Goal: Task Accomplishment & Management: Manage account settings

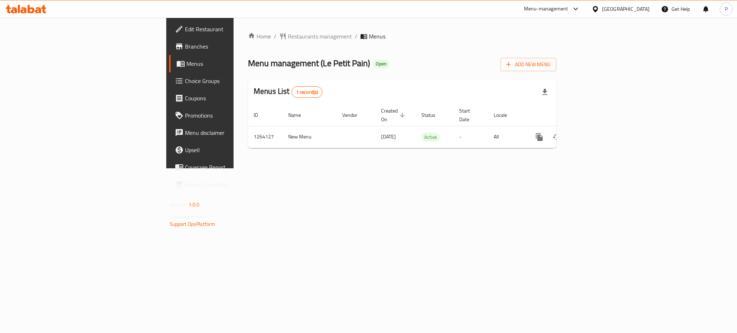
drag, startPoint x: 290, startPoint y: 210, endPoint x: 303, endPoint y: 205, distance: 13.9
click at [290, 169] on div "Home / Restaurants management / Menus Menu management ( Le Petit Pain ) Open Ad…" at bounding box center [402, 93] width 337 height 151
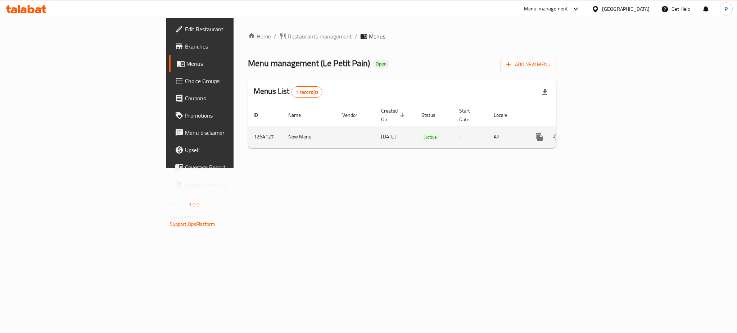
click at [600, 129] on link "enhanced table" at bounding box center [591, 137] width 17 height 17
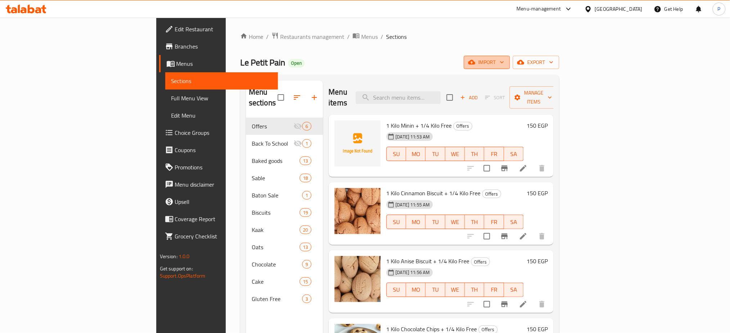
click at [504, 58] on span "import" at bounding box center [486, 62] width 35 height 9
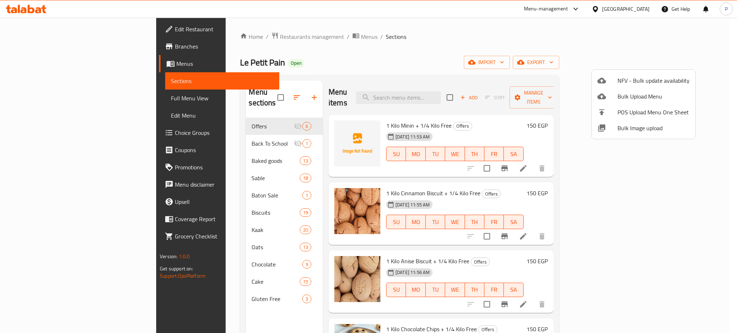
click at [634, 131] on span "Bulk Image upload" at bounding box center [654, 128] width 72 height 9
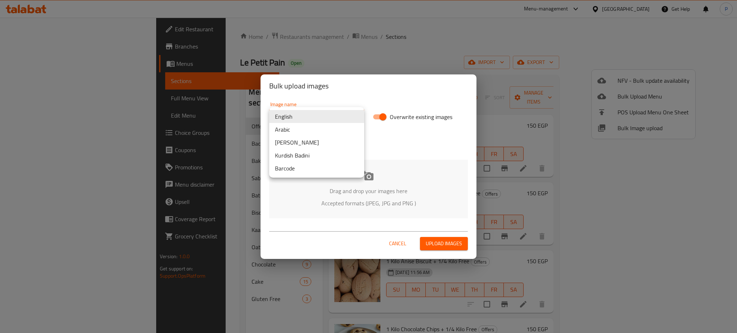
click at [313, 120] on body "​ Menu-management Egypt Get Help P Edit Restaurant Branches Menus Sections Full…" at bounding box center [368, 176] width 737 height 316
click at [297, 131] on li "Arabic" at bounding box center [316, 129] width 95 height 13
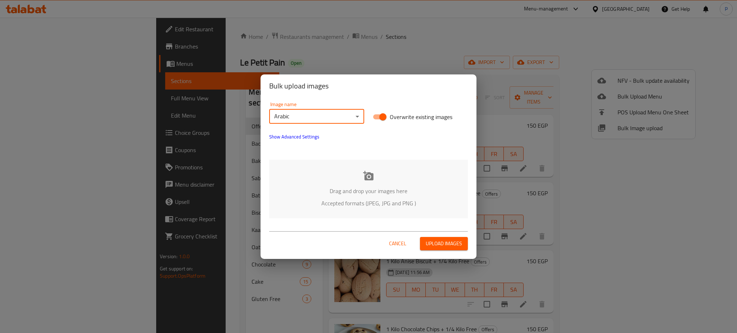
click at [354, 170] on div "Drag and drop your images here Accepted formats (JPEG, JPG and PNG )" at bounding box center [368, 189] width 199 height 59
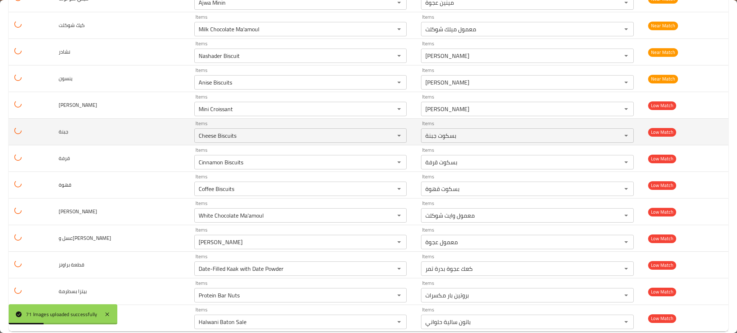
scroll to position [1684, 0]
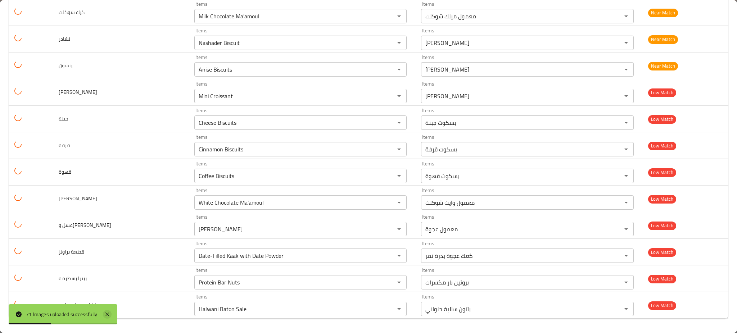
click at [104, 317] on icon at bounding box center [107, 314] width 9 height 9
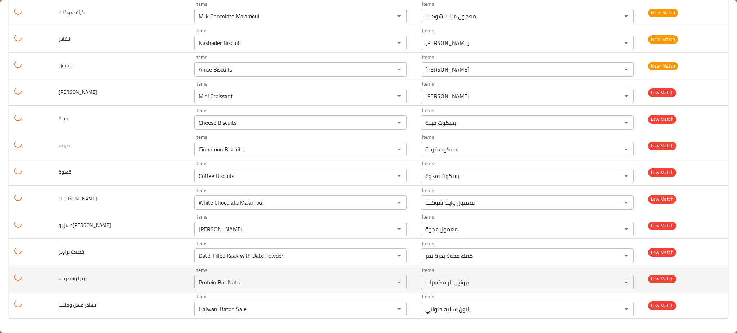
click at [193, 291] on td "Items Protein Bar Nuts Items" at bounding box center [302, 279] width 227 height 27
click at [194, 288] on div "Protein Bar Nuts Items" at bounding box center [300, 282] width 213 height 14
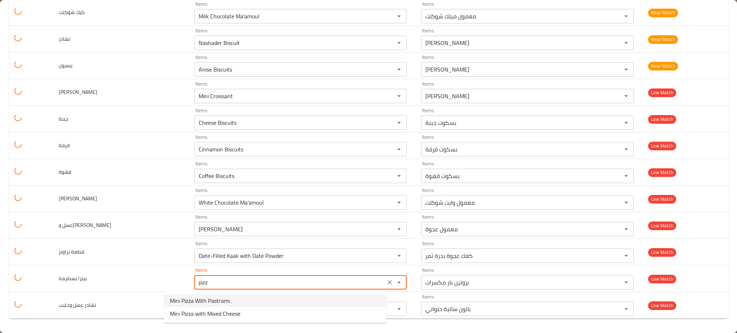
click at [199, 298] on span "Mini Pizza With Pastrami" at bounding box center [200, 301] width 60 height 9
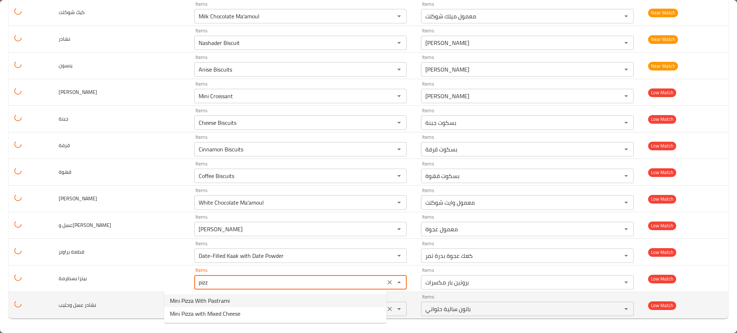
type بسطرمة "Mini Pizza With Pastrami"
type بسطرمة-ar "ميني بيتزا بسطرمة"
type بسطرمة "Mini Pizza With Pastrami"
click at [200, 311] on وحليب "Halwani Baton Sale" at bounding box center [290, 309] width 187 height 10
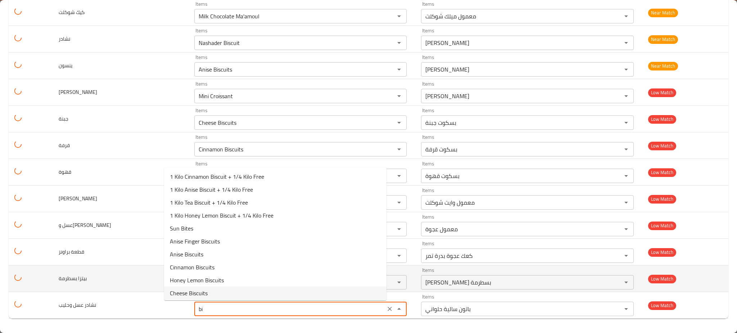
type وحليب "Halwani Baton Sale"
click at [145, 278] on td "بيتزا بسطرمة" at bounding box center [121, 279] width 136 height 27
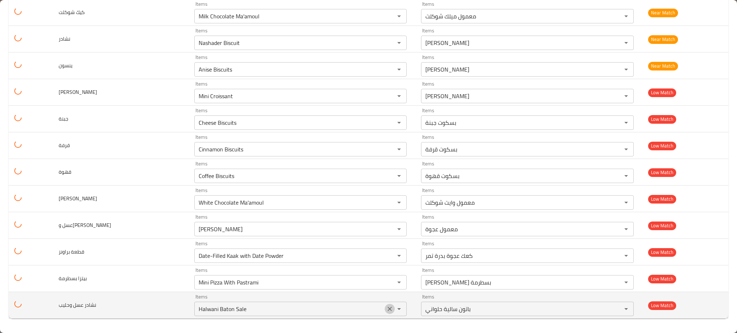
click at [386, 309] on icon "Clear" at bounding box center [389, 309] width 7 height 7
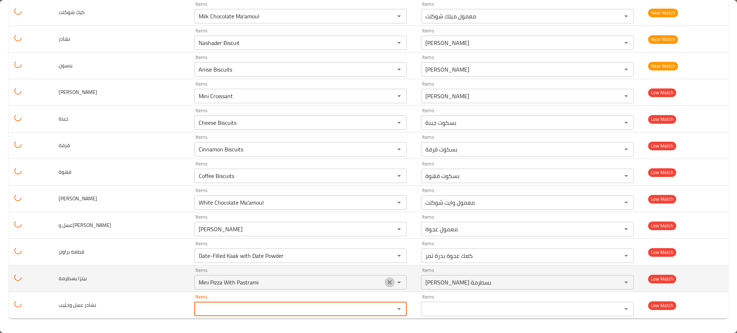
click at [388, 282] on icon "Clear" at bounding box center [390, 282] width 4 height 4
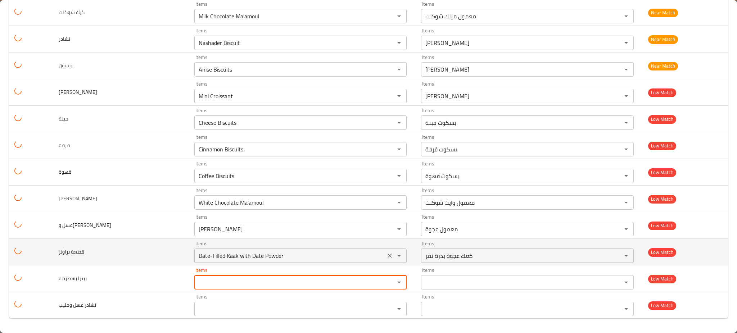
click at [386, 257] on icon "Clear" at bounding box center [389, 255] width 7 height 7
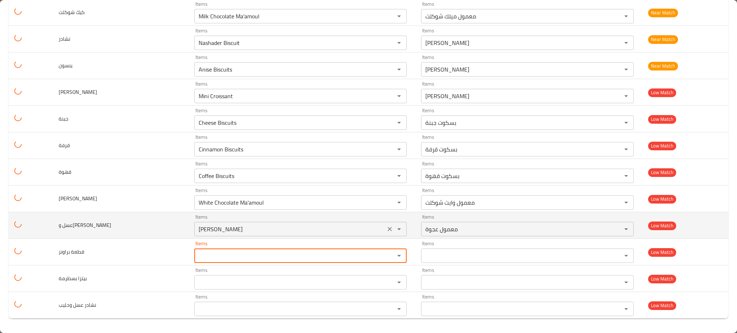
click at [388, 228] on icon "Clear" at bounding box center [390, 229] width 4 height 4
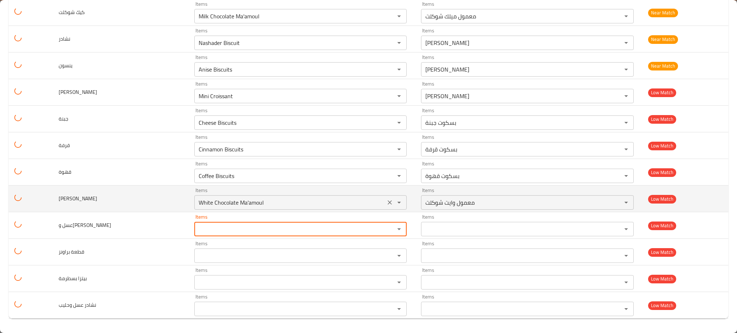
click at [385, 207] on button "Clear" at bounding box center [390, 203] width 10 height 10
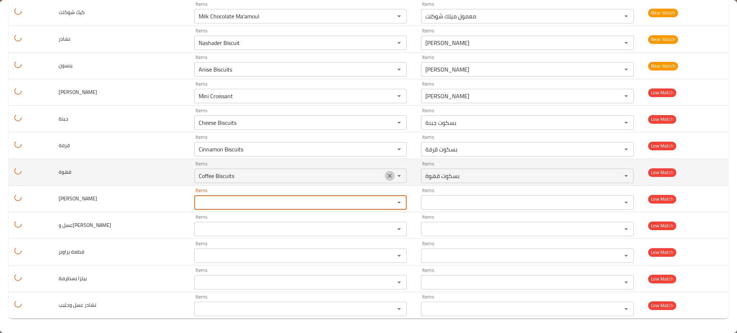
click at [388, 175] on icon "Clear" at bounding box center [390, 176] width 4 height 4
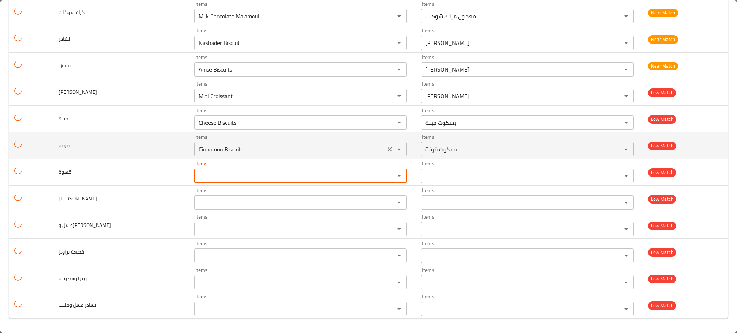
click at [386, 147] on icon "Clear" at bounding box center [389, 149] width 7 height 7
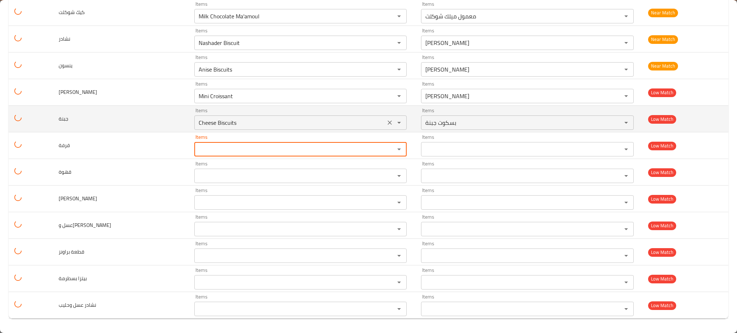
click at [386, 124] on icon "Clear" at bounding box center [389, 122] width 7 height 7
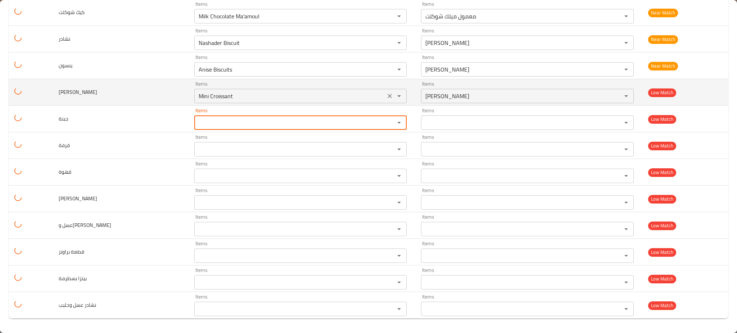
click at [372, 103] on div "Mini Croissant Items" at bounding box center [300, 96] width 213 height 14
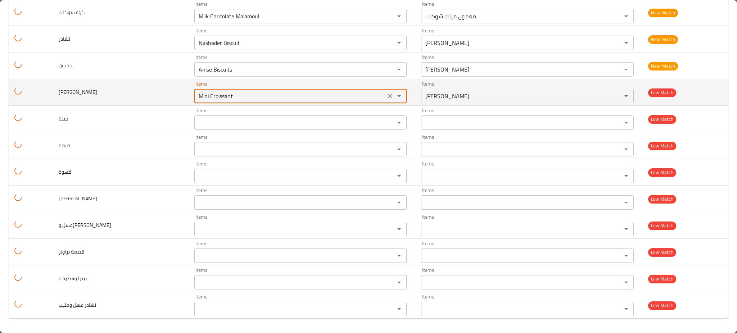
click at [386, 99] on icon "Clear" at bounding box center [389, 96] width 7 height 7
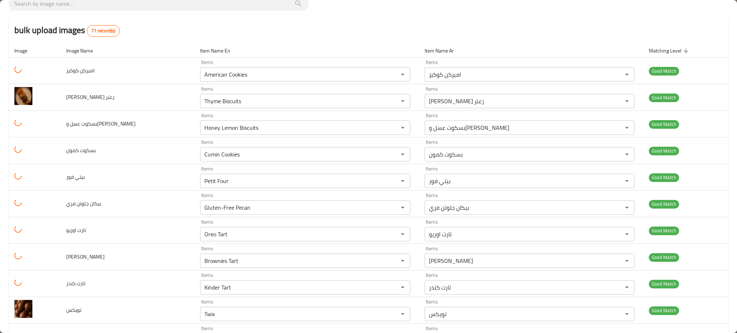
scroll to position [0, 0]
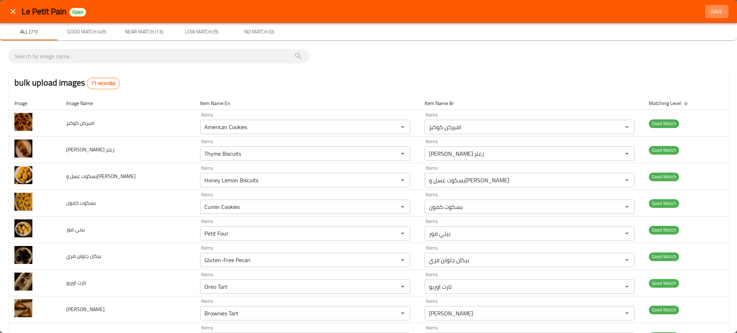
click at [712, 5] on button "Save" at bounding box center [717, 11] width 23 height 13
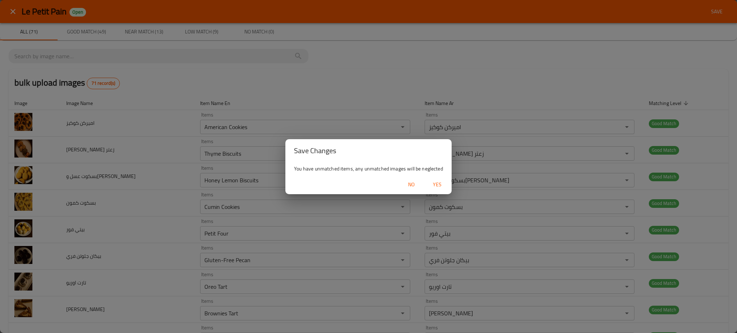
click at [433, 182] on span "Yes" at bounding box center [437, 184] width 17 height 9
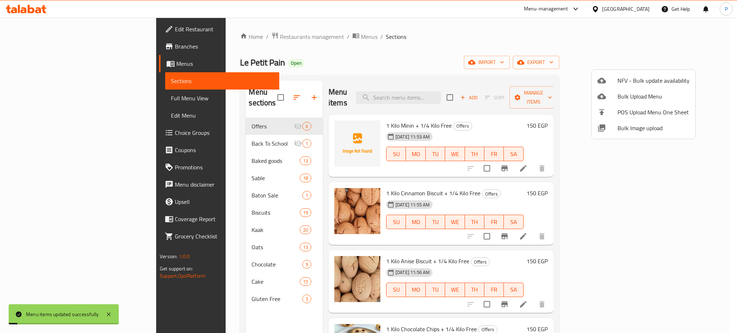
click at [684, 56] on div at bounding box center [368, 166] width 737 height 333
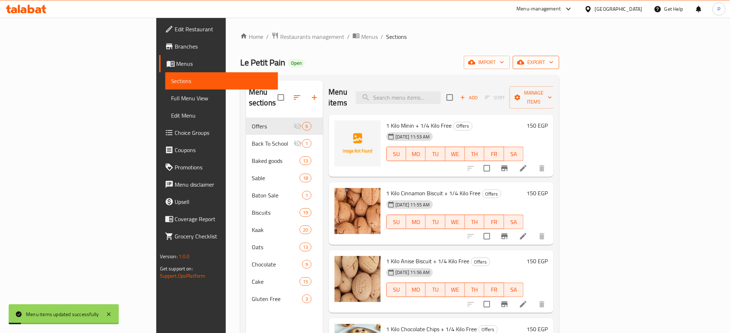
click at [559, 57] on button "export" at bounding box center [536, 62] width 46 height 13
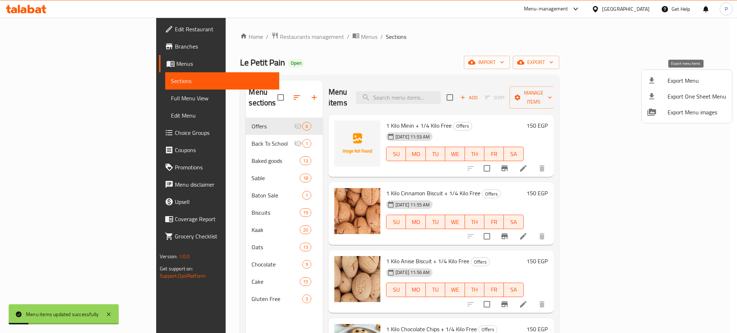
click at [684, 81] on span "Export Menu" at bounding box center [697, 80] width 59 height 9
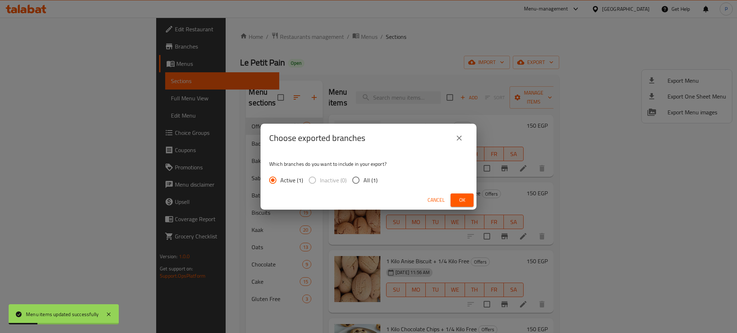
click at [353, 180] on input "All (1)" at bounding box center [356, 180] width 15 height 15
radio input "true"
click at [461, 196] on span "Ok" at bounding box center [463, 200] width 12 height 9
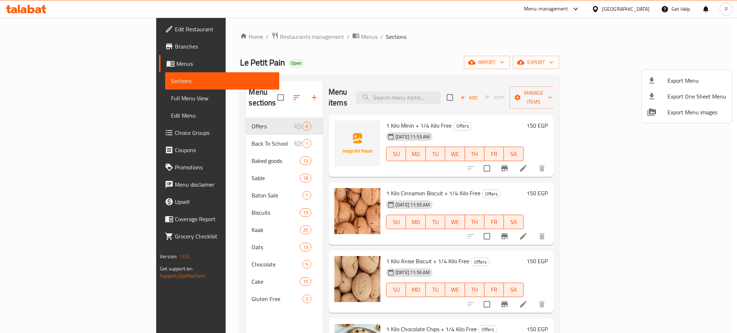
click at [640, 4] on div at bounding box center [368, 166] width 737 height 333
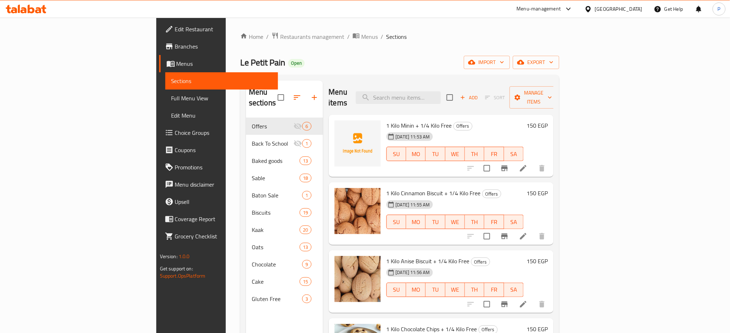
click at [635, 9] on div "Egypt" at bounding box center [619, 9] width 48 height 8
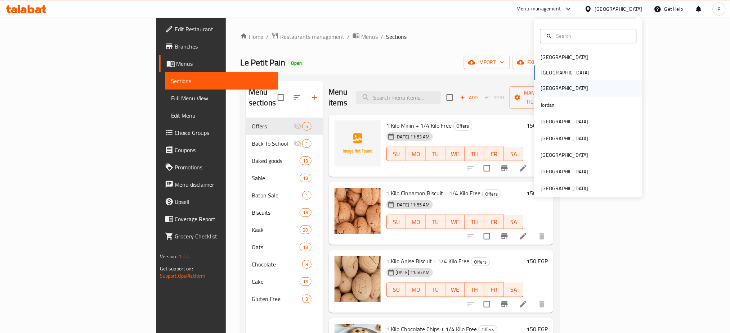
click at [551, 87] on div "[GEOGRAPHIC_DATA]" at bounding box center [588, 88] width 108 height 17
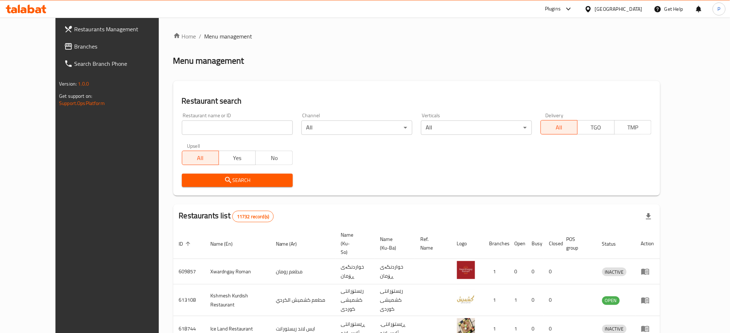
click at [248, 123] on input "search" at bounding box center [237, 128] width 111 height 14
paste input "Abojibal Grill"
type input "Abojibal Grill"
click button "Search" at bounding box center [237, 180] width 111 height 13
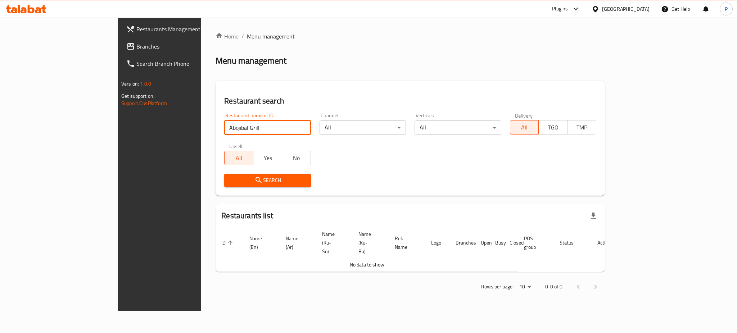
click at [136, 42] on span "Branches" at bounding box center [185, 46] width 99 height 9
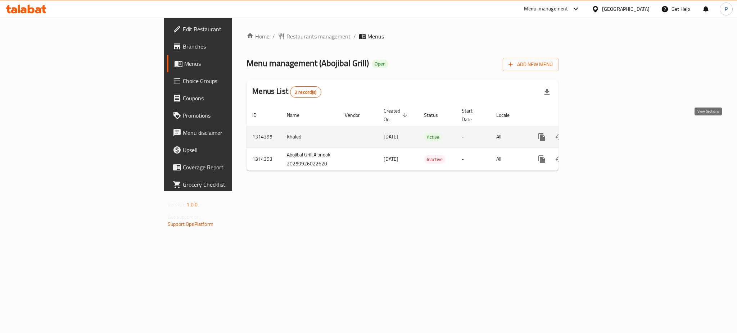
click at [598, 133] on icon "enhanced table" at bounding box center [594, 137] width 9 height 9
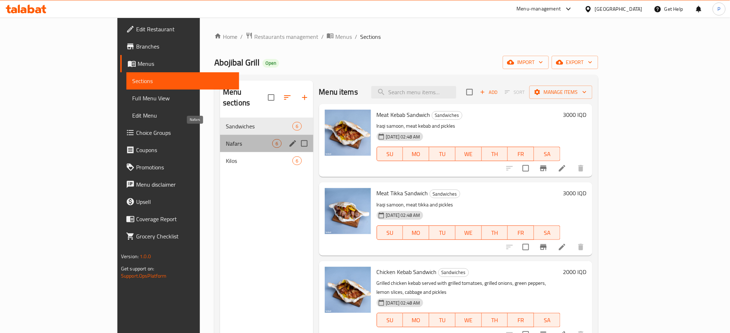
click at [226, 139] on span "Nafars" at bounding box center [249, 143] width 46 height 9
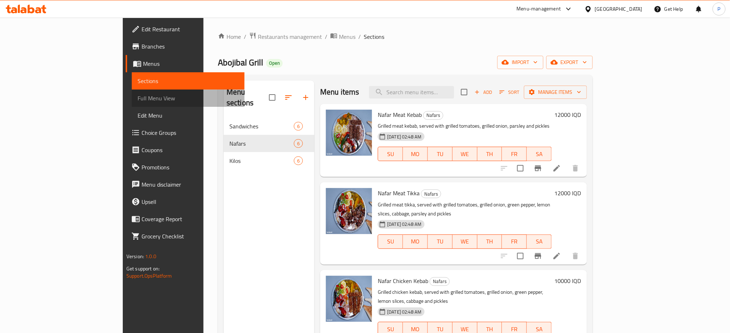
drag, startPoint x: 55, startPoint y: 96, endPoint x: 122, endPoint y: 108, distance: 68.4
click at [138, 95] on span "Full Menu View" at bounding box center [189, 98] width 102 height 9
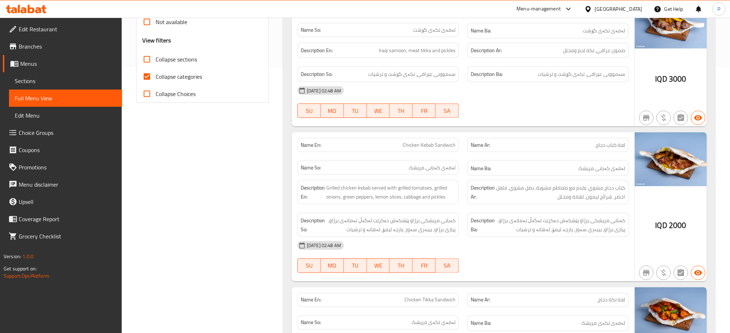
scroll to position [174, 0]
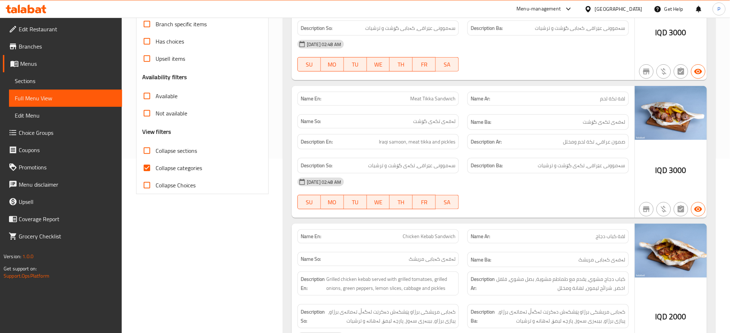
click at [66, 23] on link "Edit Restaurant" at bounding box center [62, 29] width 119 height 17
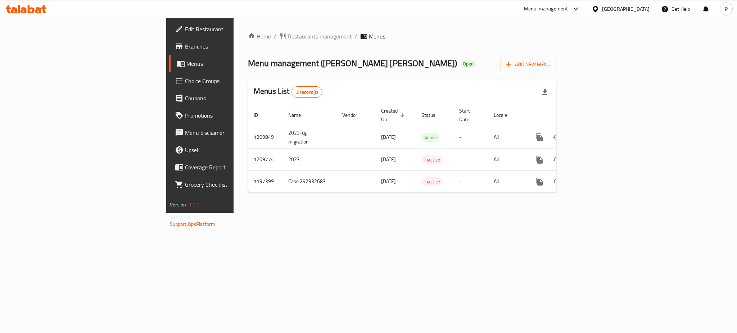
click at [557, 102] on div "Menus List 3 record(s)" at bounding box center [402, 92] width 309 height 24
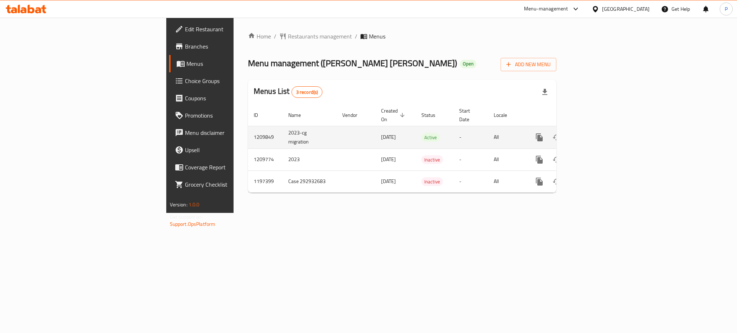
click at [600, 129] on link "enhanced table" at bounding box center [591, 137] width 17 height 17
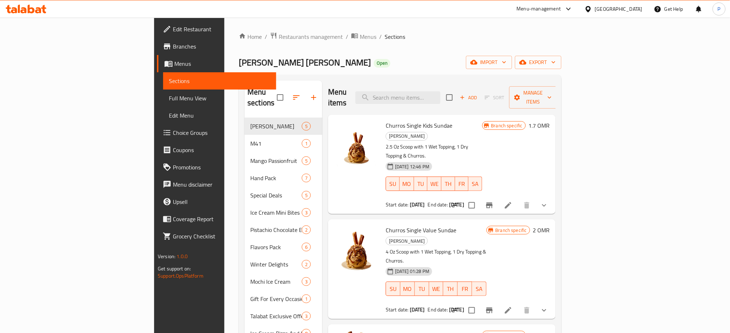
drag, startPoint x: 611, startPoint y: 88, endPoint x: 606, endPoint y: 92, distance: 6.7
click at [509, 92] on span "Sort" at bounding box center [494, 97] width 29 height 11
click at [453, 100] on div "Menu items Add Sort Manage items" at bounding box center [442, 98] width 228 height 34
click at [440, 94] on input "search" at bounding box center [397, 97] width 85 height 13
paste input "Blue Berry Crumble"
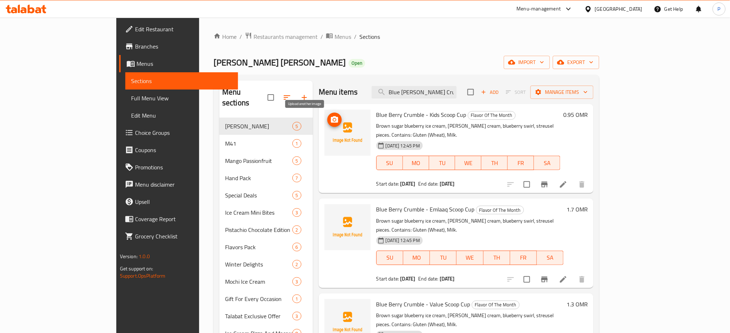
type input "Blue Berry Crumble"
click at [330, 118] on icon "upload picture" at bounding box center [334, 120] width 9 height 9
click at [327, 207] on button "upload picture" at bounding box center [334, 214] width 14 height 14
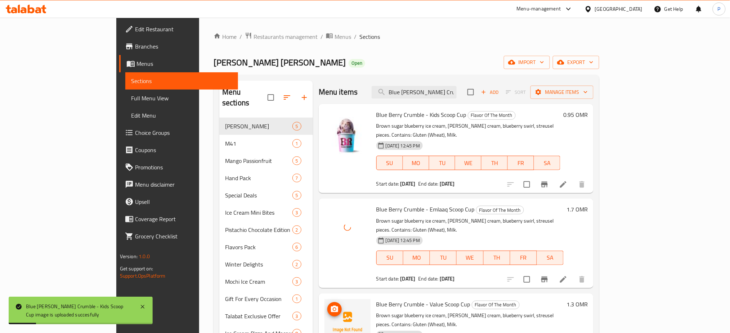
click at [330, 305] on icon "upload picture" at bounding box center [334, 309] width 9 height 9
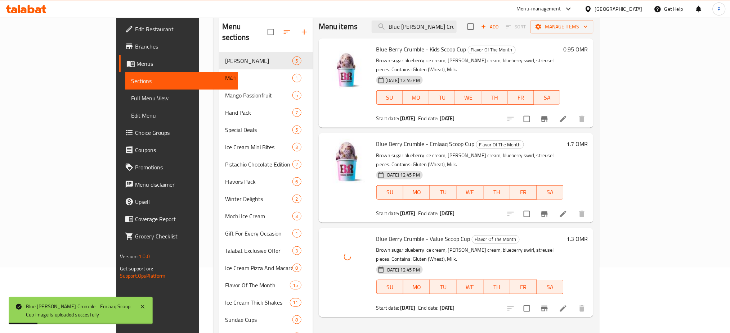
scroll to position [46, 0]
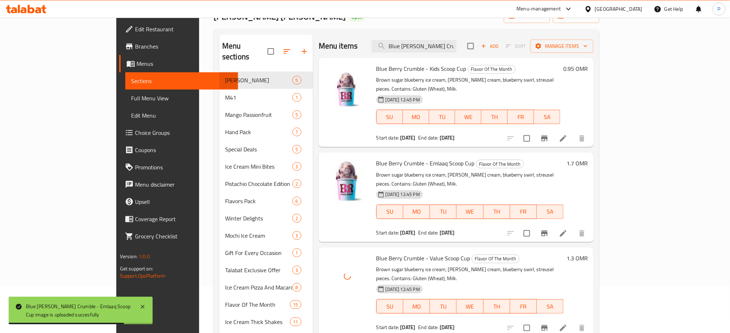
click at [551, 311] on div "Menu items Blue Berry Crumble Add Sort Manage items Blue Berry Crumble - Kids S…" at bounding box center [453, 228] width 280 height 386
